Goal: Information Seeking & Learning: Learn about a topic

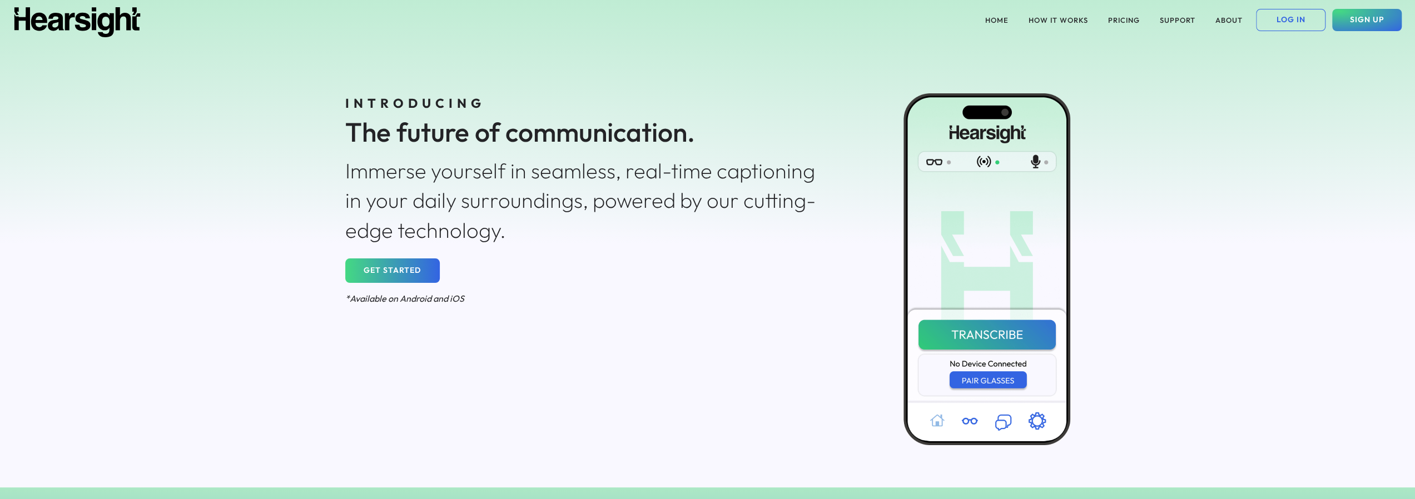
click at [1215, 169] on div "HOME HOW IT WORKS PRICING SUPPORT ABOUT LOG IN SIGN UP INTRODUCING The future o…" at bounding box center [707, 244] width 1415 height 488
click at [1126, 24] on button "PRICING" at bounding box center [1124, 20] width 45 height 22
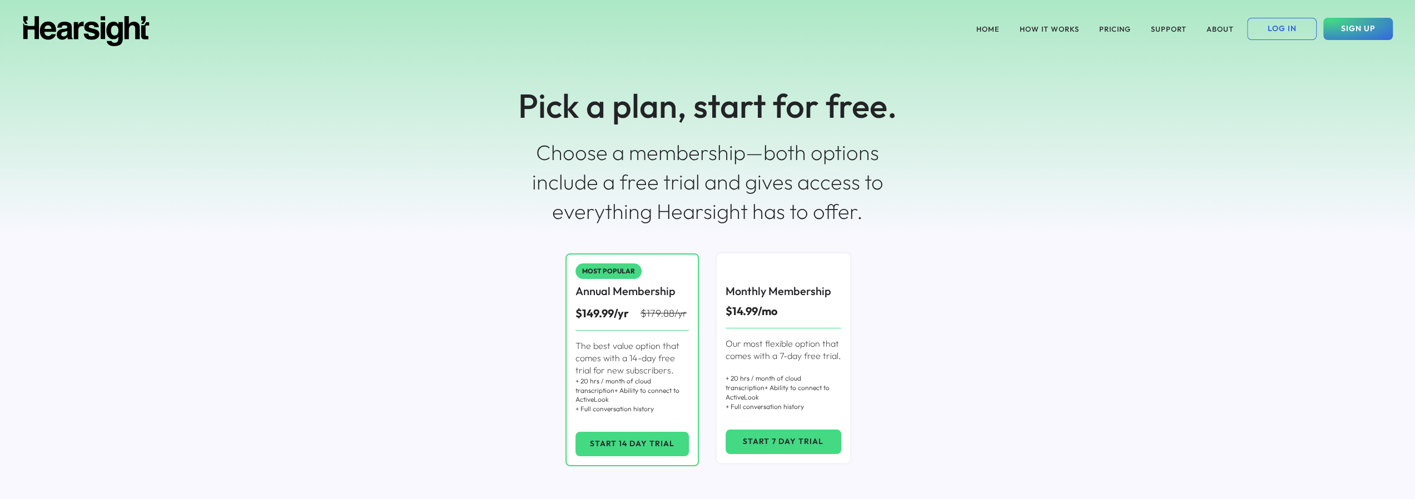
click at [130, 146] on div "HOME HOW IT WORKS PRICING SUPPORT ABOUT LOG IN SIGN UP Pick a plan, start for f…" at bounding box center [707, 118] width 1415 height 236
click at [1047, 31] on button "HOW IT WORKS" at bounding box center [1049, 29] width 73 height 22
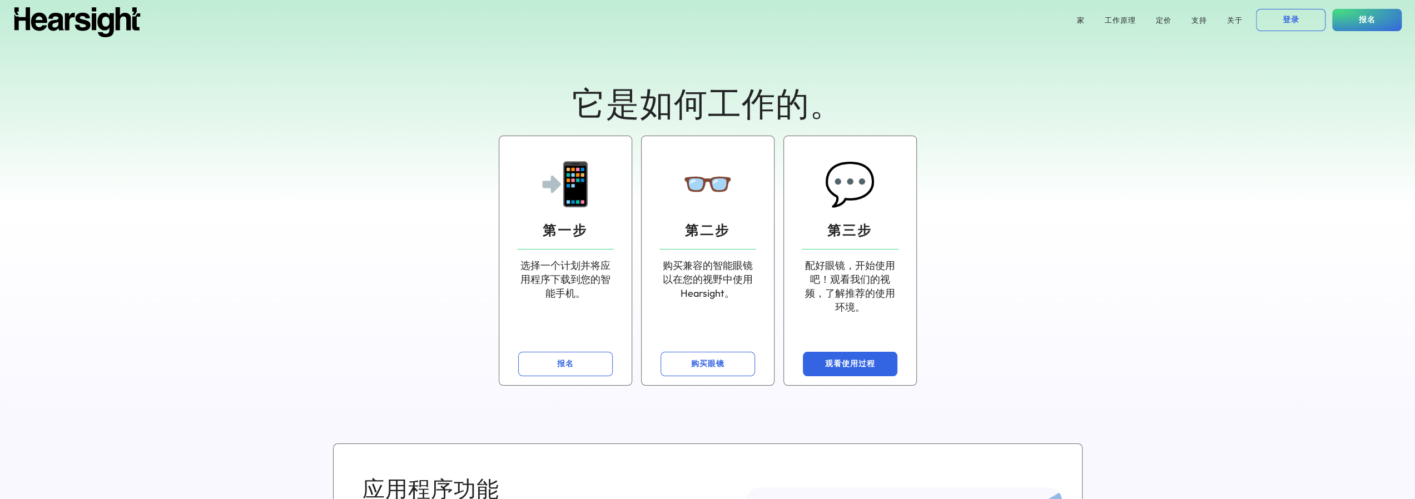
click at [840, 359] on font "观看使用过程" at bounding box center [850, 364] width 50 height 10
click at [692, 355] on button "购买眼镜" at bounding box center [708, 364] width 95 height 24
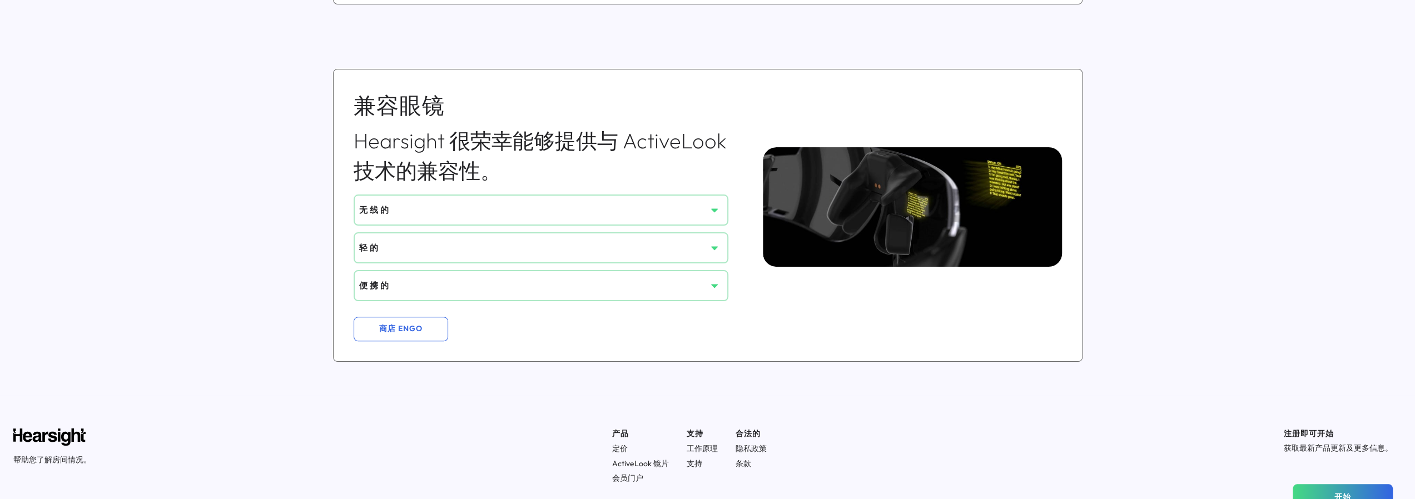
scroll to position [792, 0]
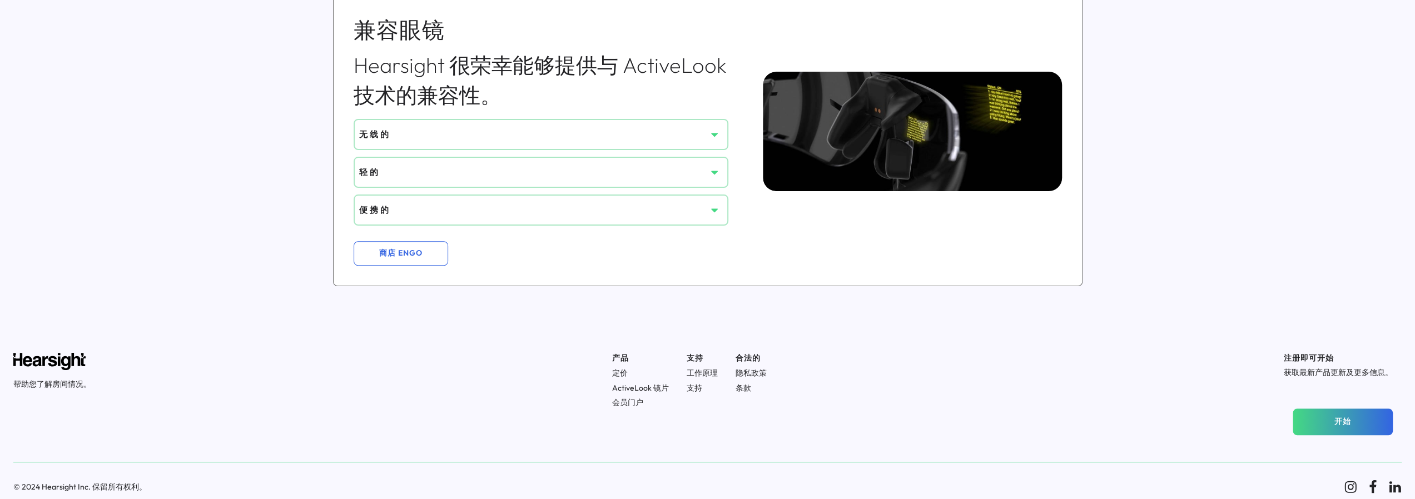
click at [475, 216] on div "便携的" at bounding box center [532, 210] width 347 height 20
click at [714, 206] on icon at bounding box center [714, 210] width 11 height 11
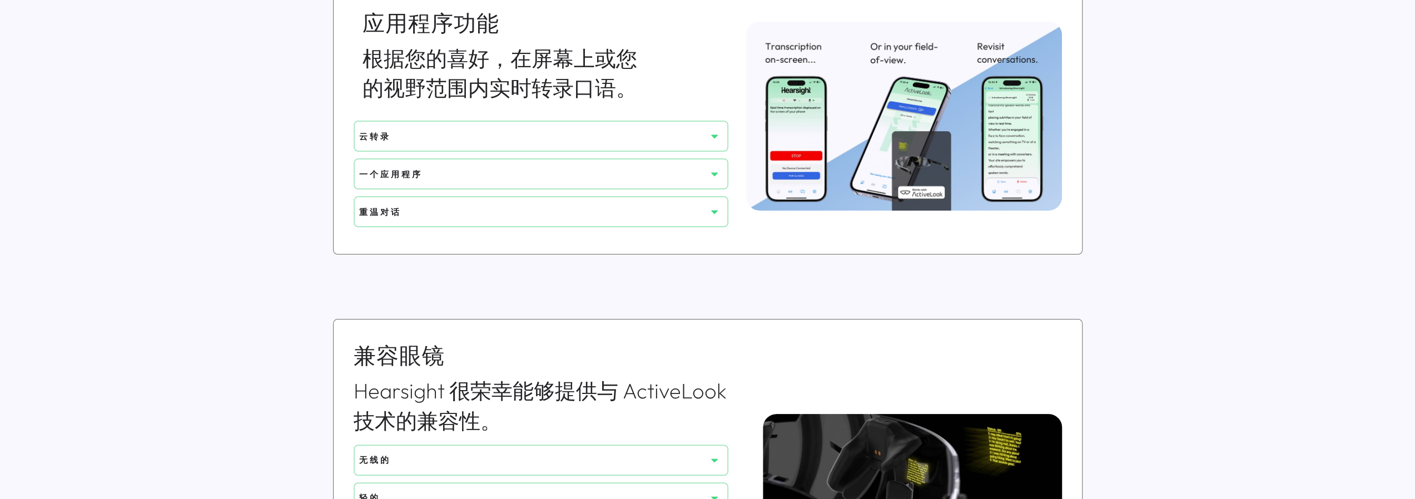
scroll to position [0, 0]
